Goal: Find specific page/section: Find specific page/section

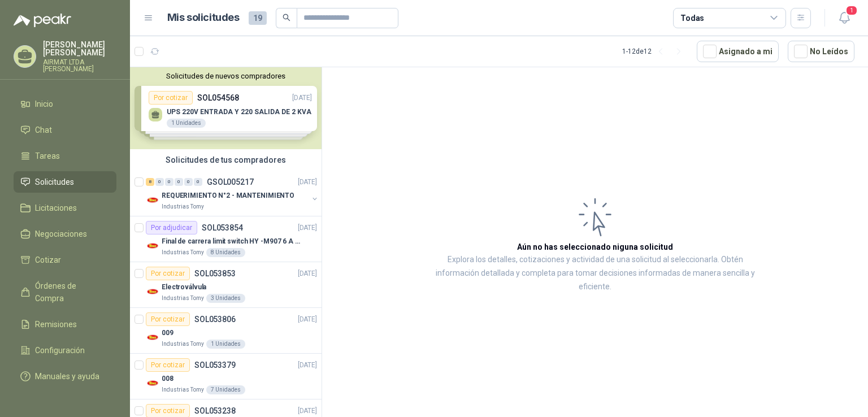
click at [63, 180] on span "Solicitudes" at bounding box center [54, 182] width 39 height 12
click at [149, 184] on div "8" at bounding box center [150, 182] width 8 height 8
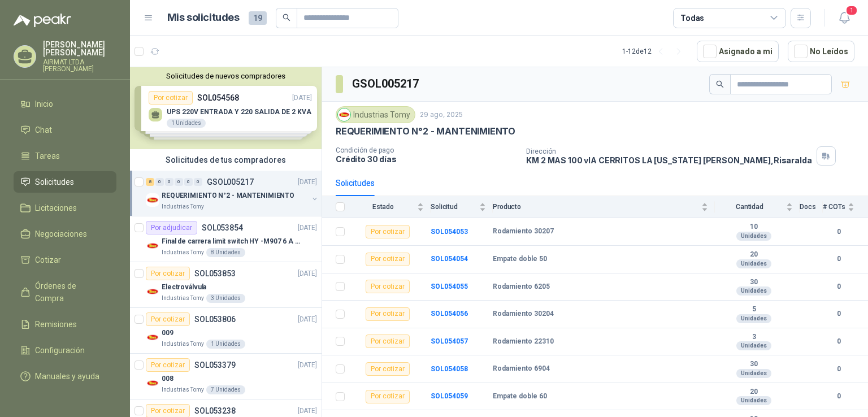
click at [60, 186] on span "Solicitudes" at bounding box center [54, 182] width 39 height 12
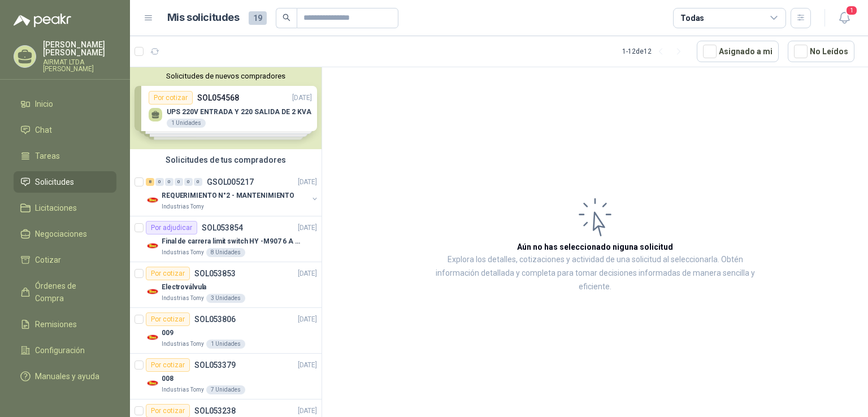
click at [66, 178] on span "Solicitudes" at bounding box center [54, 182] width 39 height 12
